Goal: Find specific page/section: Find specific page/section

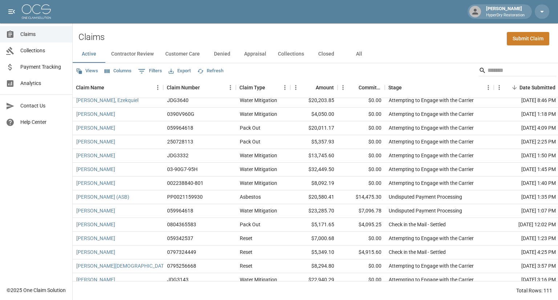
scroll to position [364, 0]
click at [180, 56] on button "Customer Care" at bounding box center [183, 53] width 46 height 17
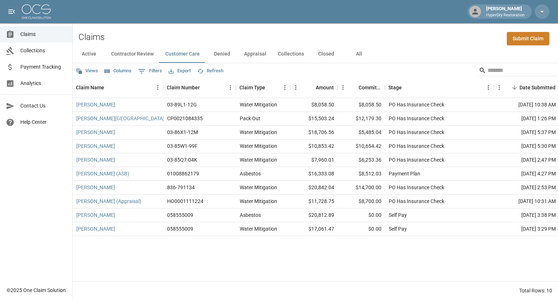
click at [221, 53] on button "Denied" at bounding box center [222, 53] width 33 height 17
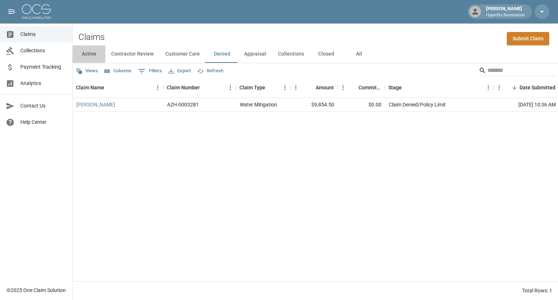
click at [95, 55] on button "Active" at bounding box center [89, 53] width 33 height 17
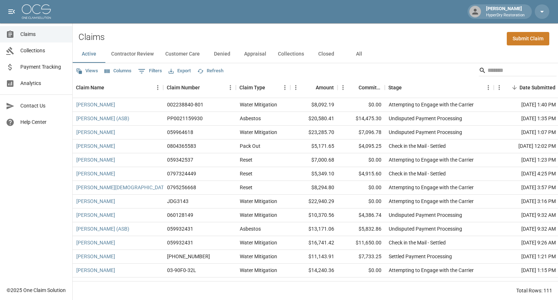
scroll to position [442, 0]
click at [488, 71] on input "Search" at bounding box center [517, 71] width 58 height 12
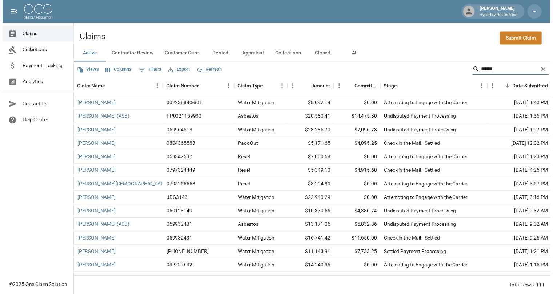
scroll to position [0, 0]
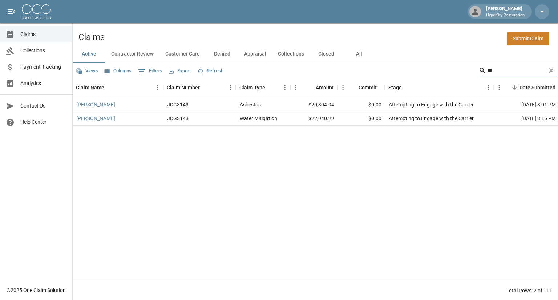
type input "*"
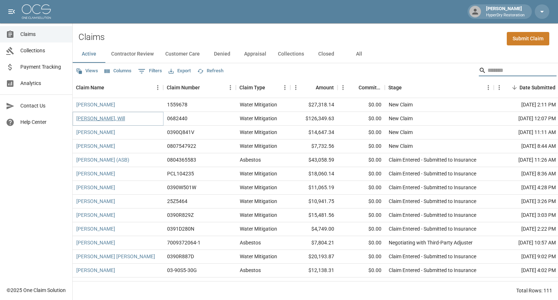
click at [101, 119] on link "[PERSON_NAME], Will" at bounding box center [100, 118] width 49 height 7
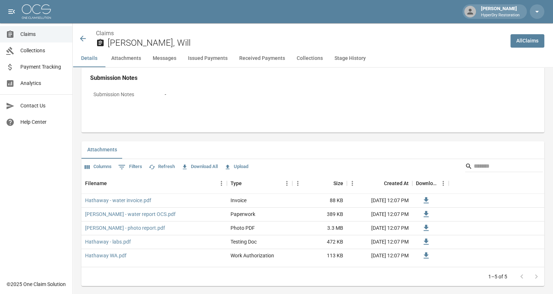
scroll to position [382, 0]
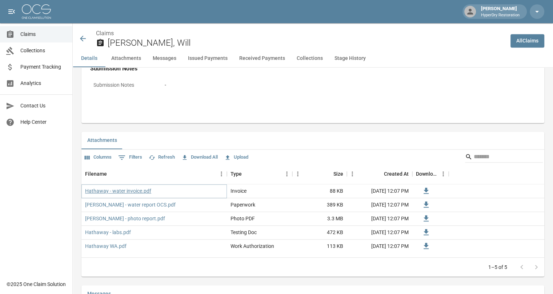
click at [144, 192] on link "Hathaway - water invoice.pdf" at bounding box center [118, 191] width 66 height 7
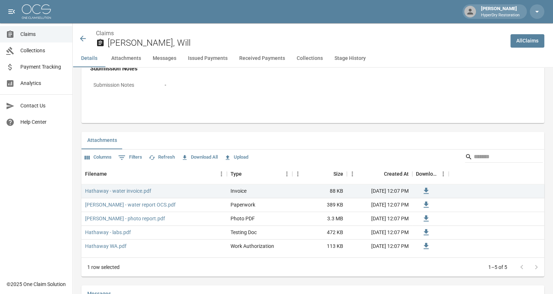
click at [85, 35] on icon at bounding box center [83, 38] width 9 height 9
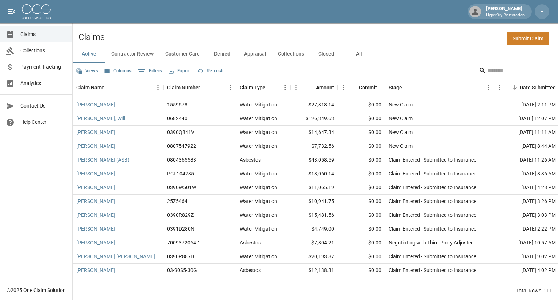
click at [112, 104] on link "[PERSON_NAME]" at bounding box center [95, 104] width 39 height 7
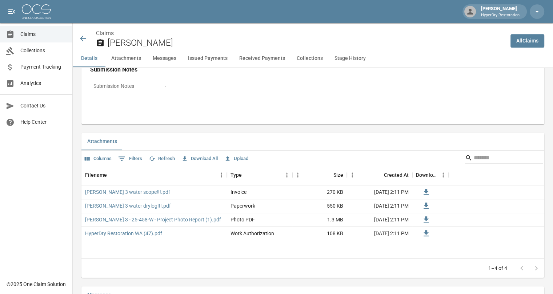
scroll to position [385, 0]
click at [29, 88] on link "Analytics" at bounding box center [36, 83] width 72 height 16
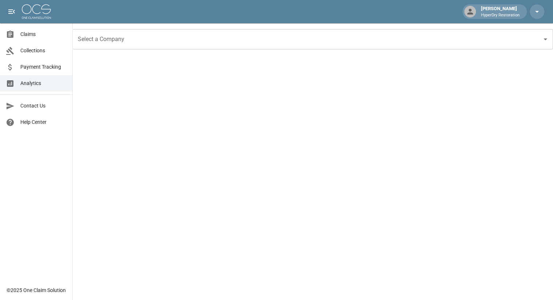
click at [12, 33] on icon at bounding box center [10, 34] width 7 height 7
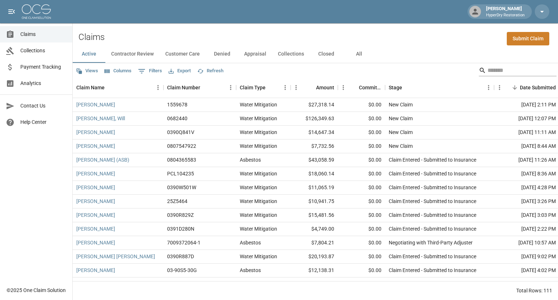
click at [492, 71] on input "Search" at bounding box center [517, 71] width 58 height 12
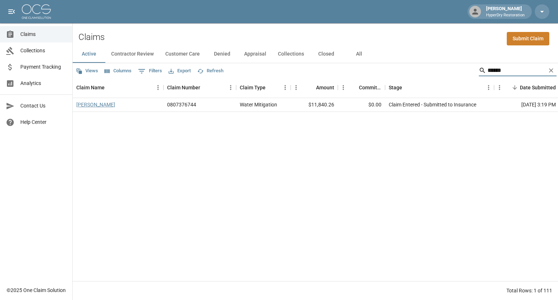
type input "******"
click at [87, 104] on link "[PERSON_NAME]" at bounding box center [95, 104] width 39 height 7
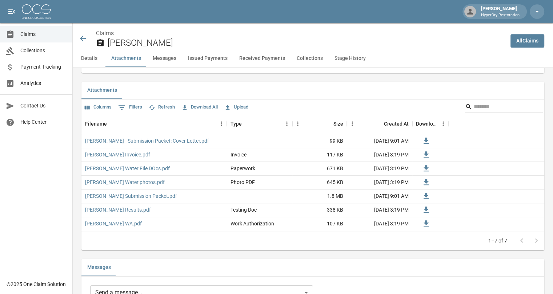
scroll to position [432, 1]
click at [159, 61] on button "Messages" at bounding box center [164, 58] width 35 height 17
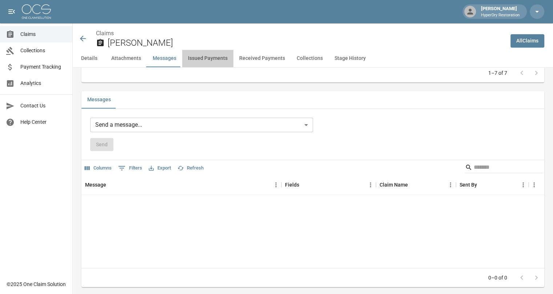
click at [224, 59] on button "Issued Payments" at bounding box center [207, 58] width 51 height 17
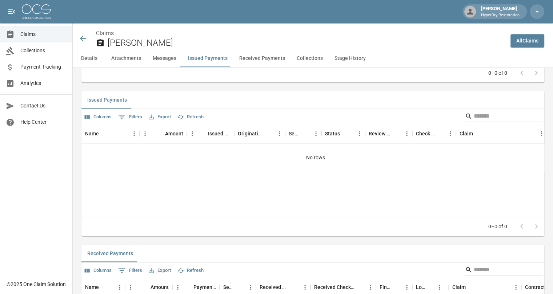
click at [264, 61] on button "Received Payments" at bounding box center [261, 58] width 57 height 17
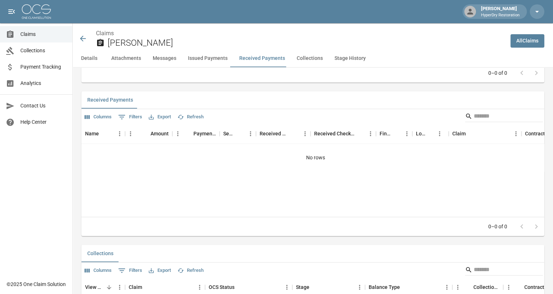
click at [299, 60] on button "Collections" at bounding box center [310, 58] width 38 height 17
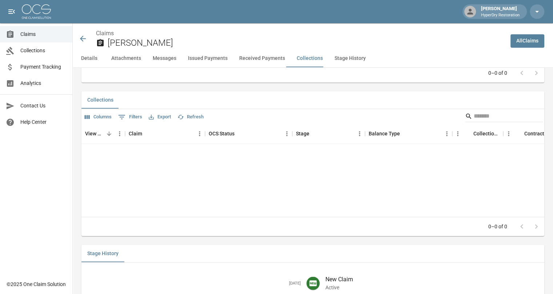
click at [347, 56] on button "Stage History" at bounding box center [350, 58] width 43 height 17
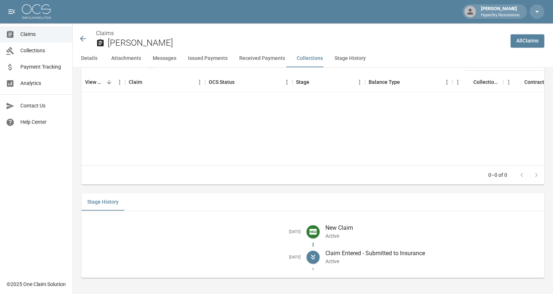
scroll to position [1164, 1]
click at [93, 60] on button "Details" at bounding box center [89, 58] width 33 height 17
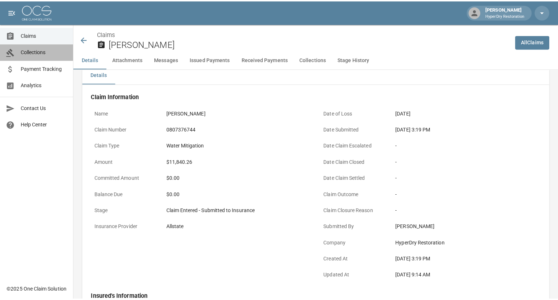
scroll to position [0, 0]
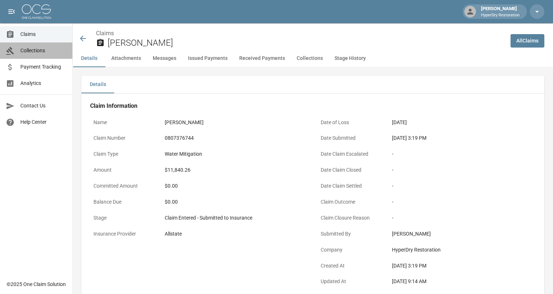
click at [30, 53] on span "Collections" at bounding box center [43, 51] width 46 height 8
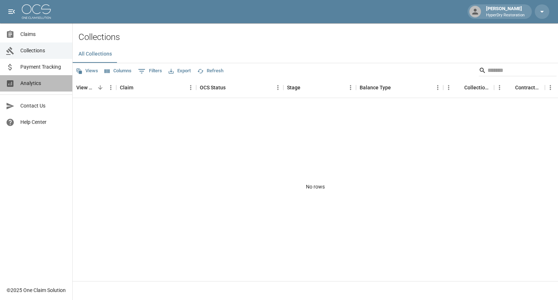
click at [37, 85] on span "Analytics" at bounding box center [43, 84] width 46 height 8
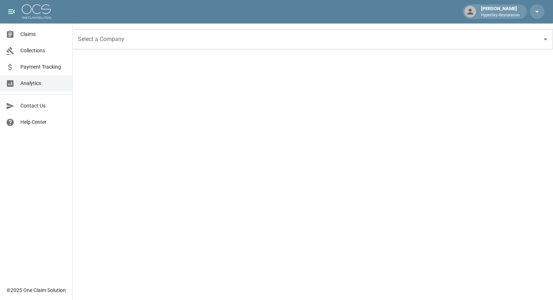
click at [39, 38] on link "Claims" at bounding box center [36, 34] width 72 height 16
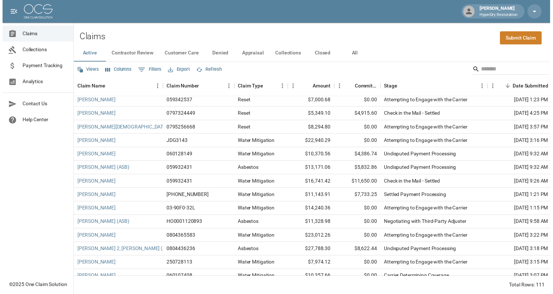
scroll to position [507, 0]
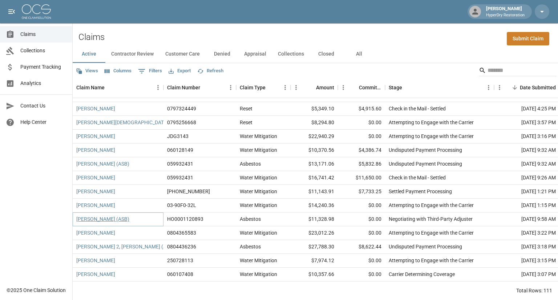
click at [119, 221] on link "[PERSON_NAME] (ASB)" at bounding box center [102, 219] width 53 height 7
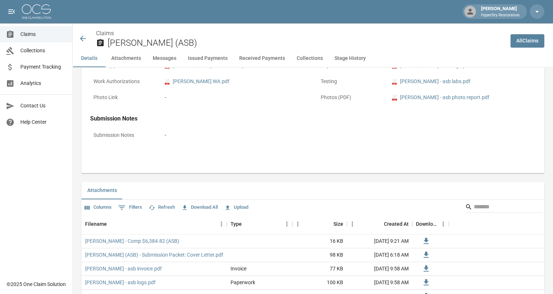
scroll to position [346, 0]
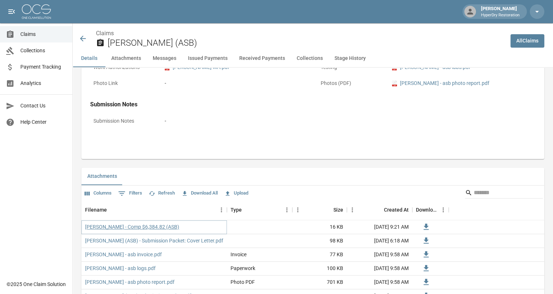
click at [131, 226] on link "[PERSON_NAME] - Comp $6,384.82 (ASB)" at bounding box center [132, 227] width 94 height 7
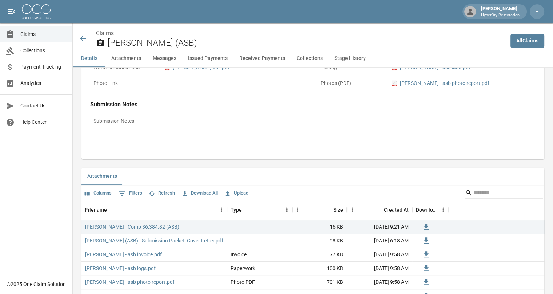
click at [83, 36] on icon at bounding box center [83, 39] width 6 height 6
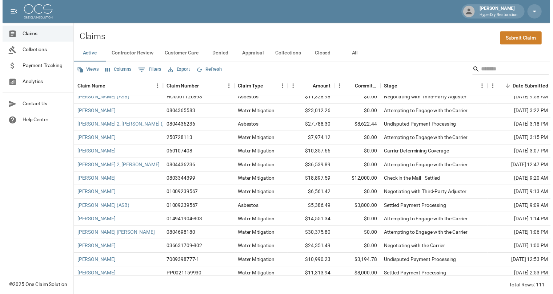
scroll to position [627, 0]
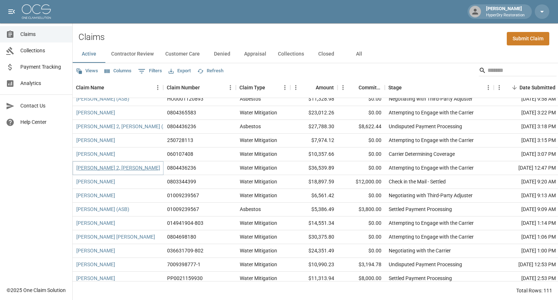
click at [112, 169] on link "[PERSON_NAME] 2, [PERSON_NAME]" at bounding box center [118, 167] width 84 height 7
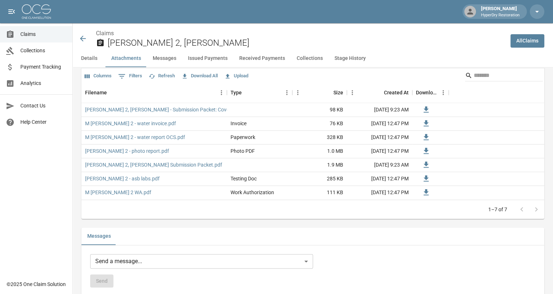
scroll to position [459, 0]
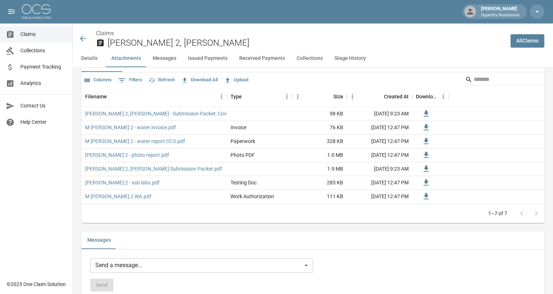
click at [85, 40] on icon at bounding box center [83, 38] width 9 height 9
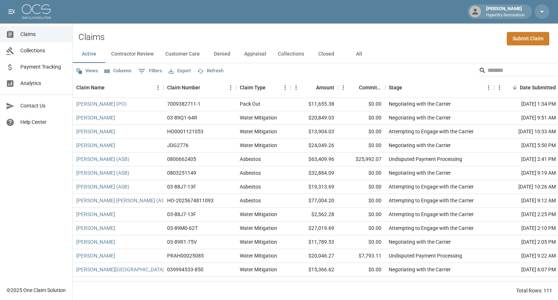
scroll to position [871, 0]
click at [490, 72] on input "Search" at bounding box center [517, 71] width 58 height 12
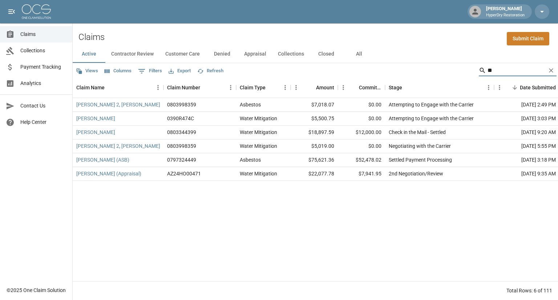
type input "*"
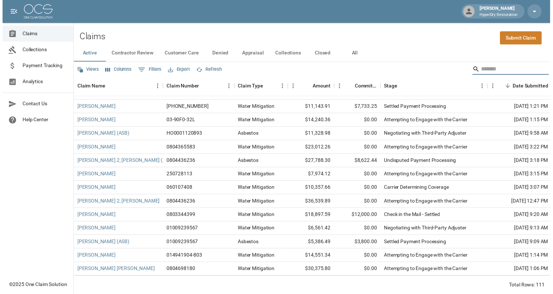
scroll to position [592, 0]
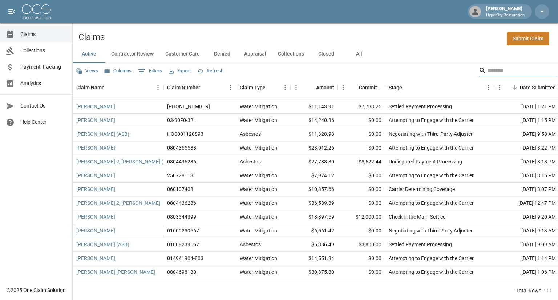
click at [112, 232] on link "[PERSON_NAME]" at bounding box center [95, 230] width 39 height 7
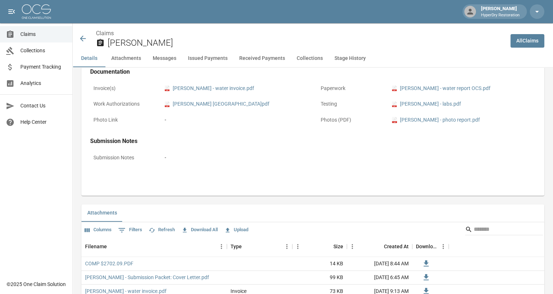
scroll to position [308, 0]
click at [85, 39] on icon at bounding box center [83, 39] width 6 height 6
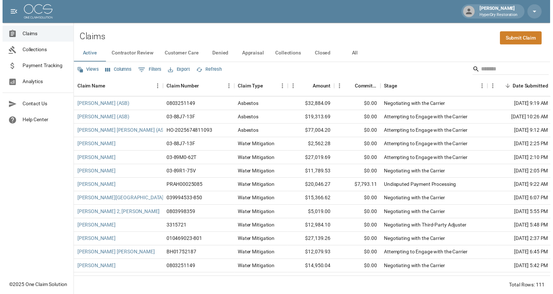
scroll to position [939, 0]
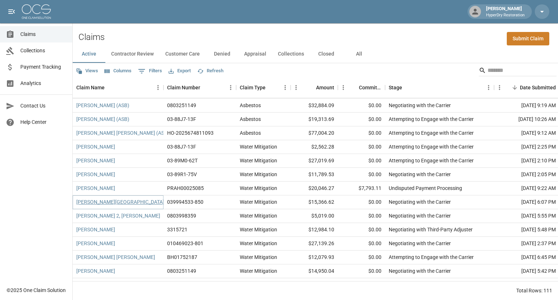
click at [96, 203] on link "[PERSON_NAME][GEOGRAPHIC_DATA]" at bounding box center [120, 201] width 88 height 7
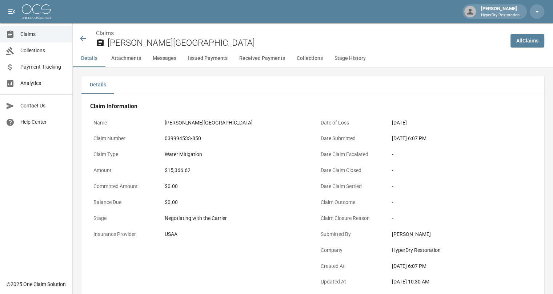
click at [85, 40] on icon at bounding box center [83, 38] width 9 height 9
